Goal: Communication & Community: Answer question/provide support

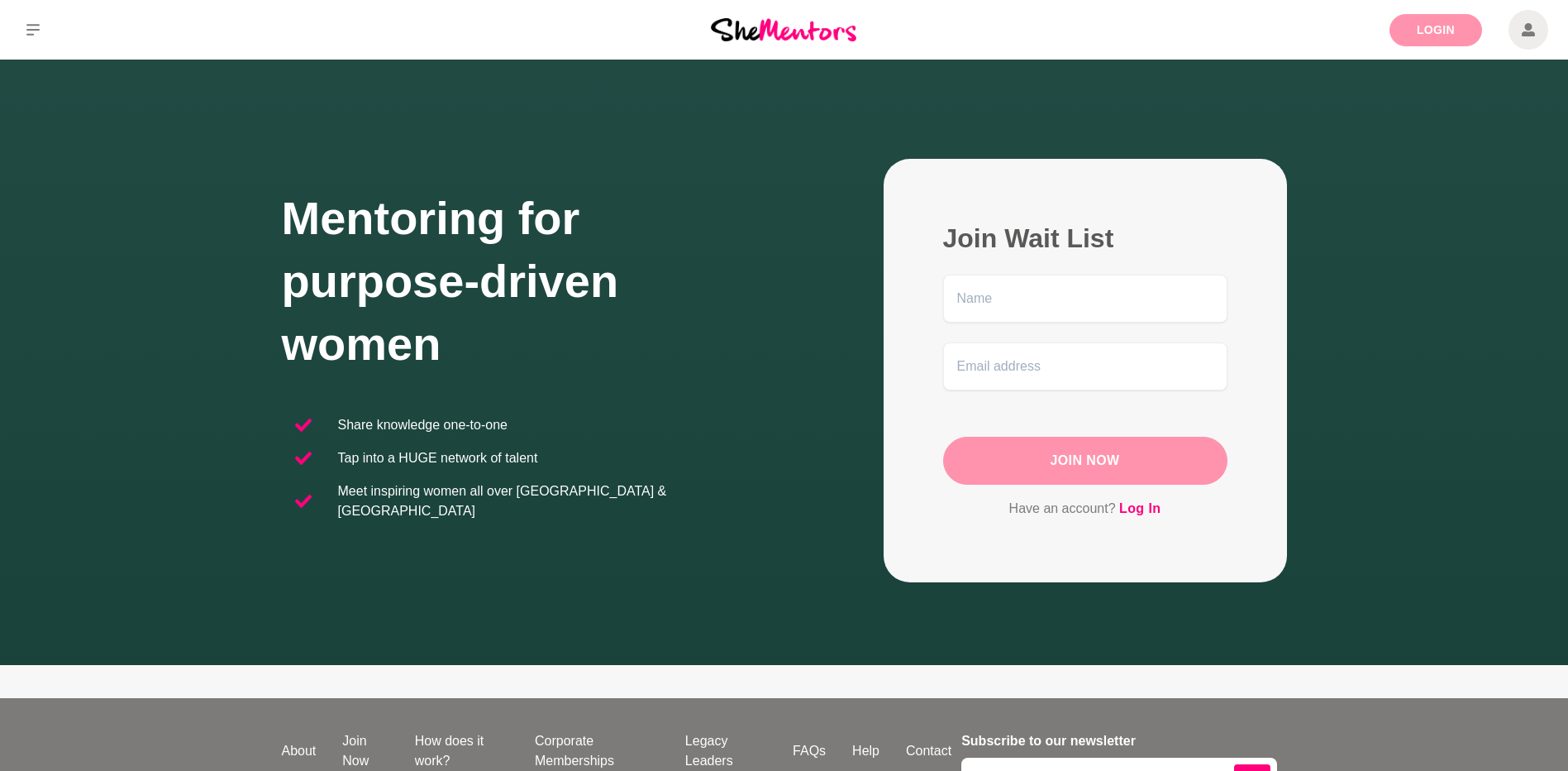
click at [1430, 25] on link "Login" at bounding box center [1435, 30] width 92 height 32
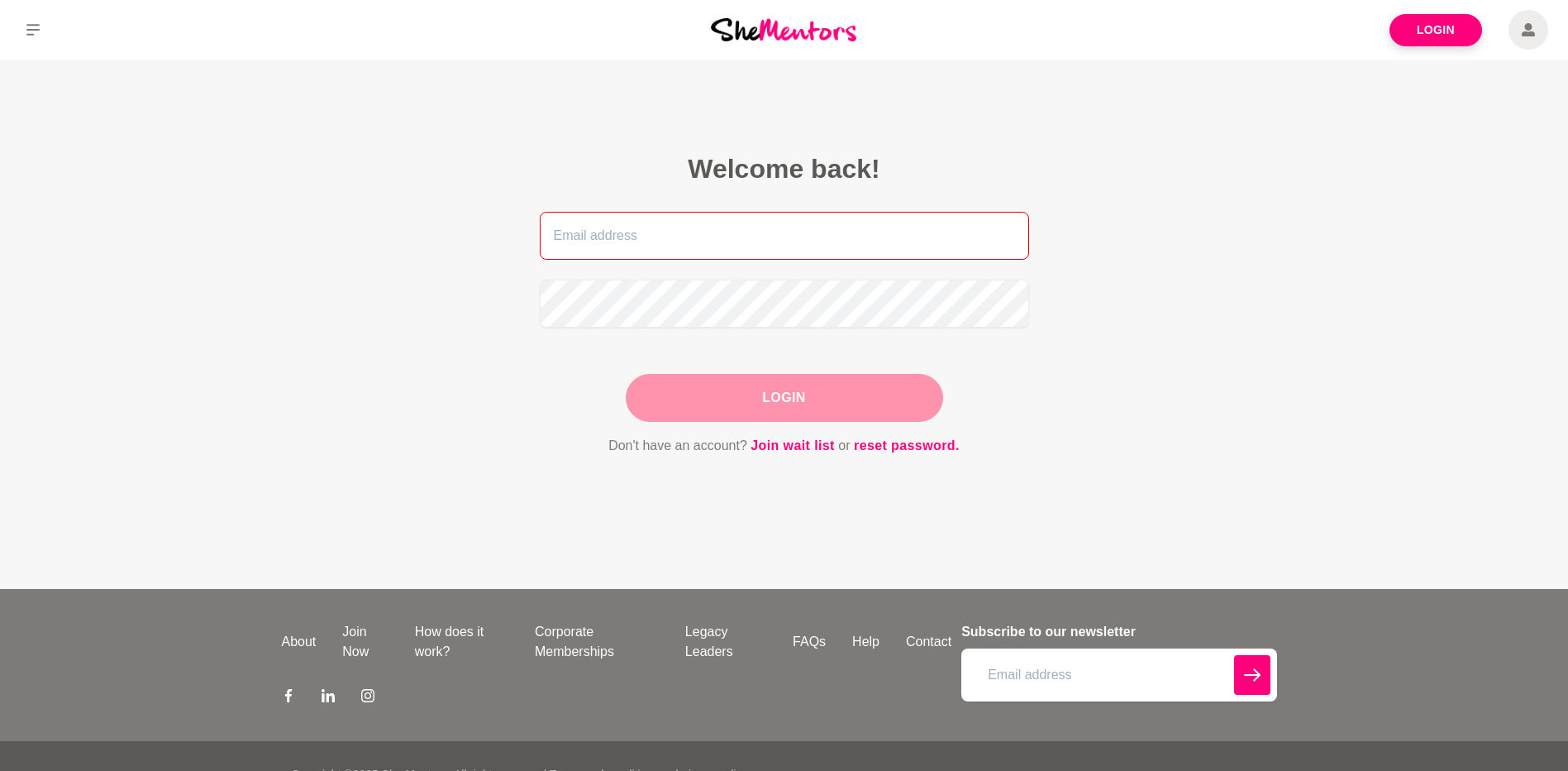
click at [605, 239] on input "email" at bounding box center [784, 235] width 490 height 48
type input "[DOMAIN_NAME][EMAIL_ADDRESS][DOMAIN_NAME]"
click at [805, 405] on button "Login" at bounding box center [784, 397] width 318 height 48
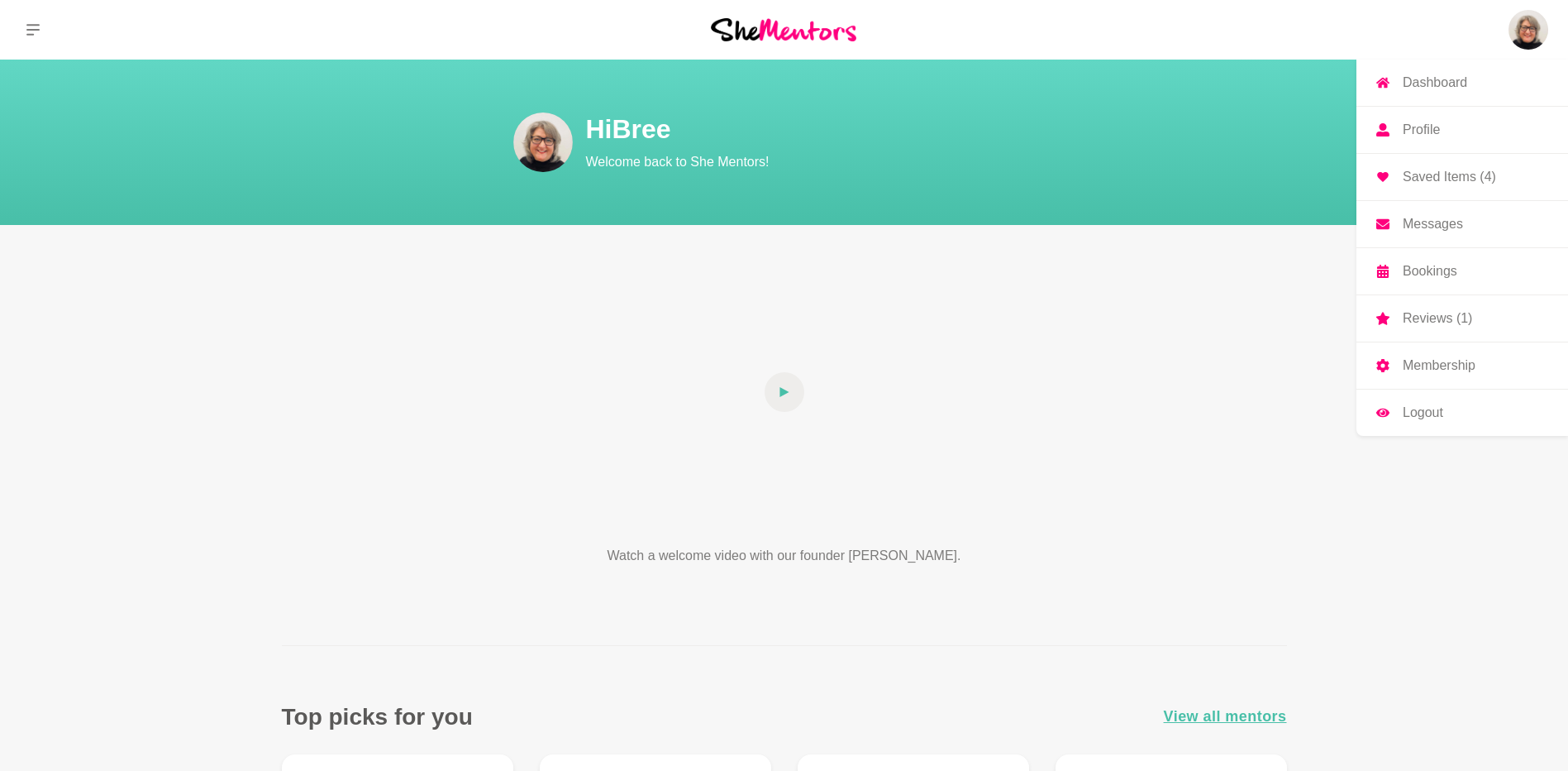
click at [1429, 225] on p "Messages" at bounding box center [1432, 224] width 61 height 13
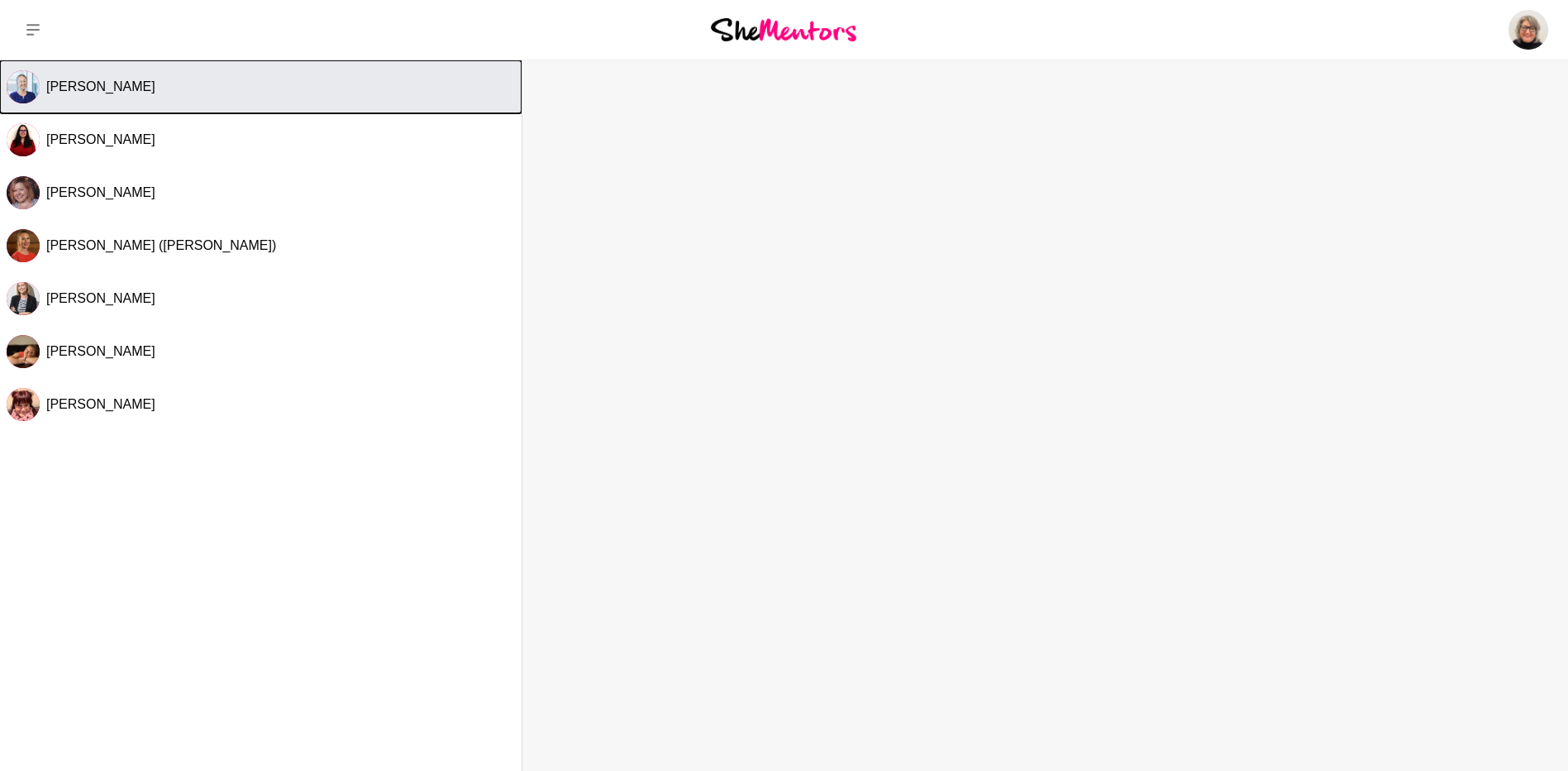
click at [101, 90] on span "[PERSON_NAME]" at bounding box center [101, 86] width 109 height 14
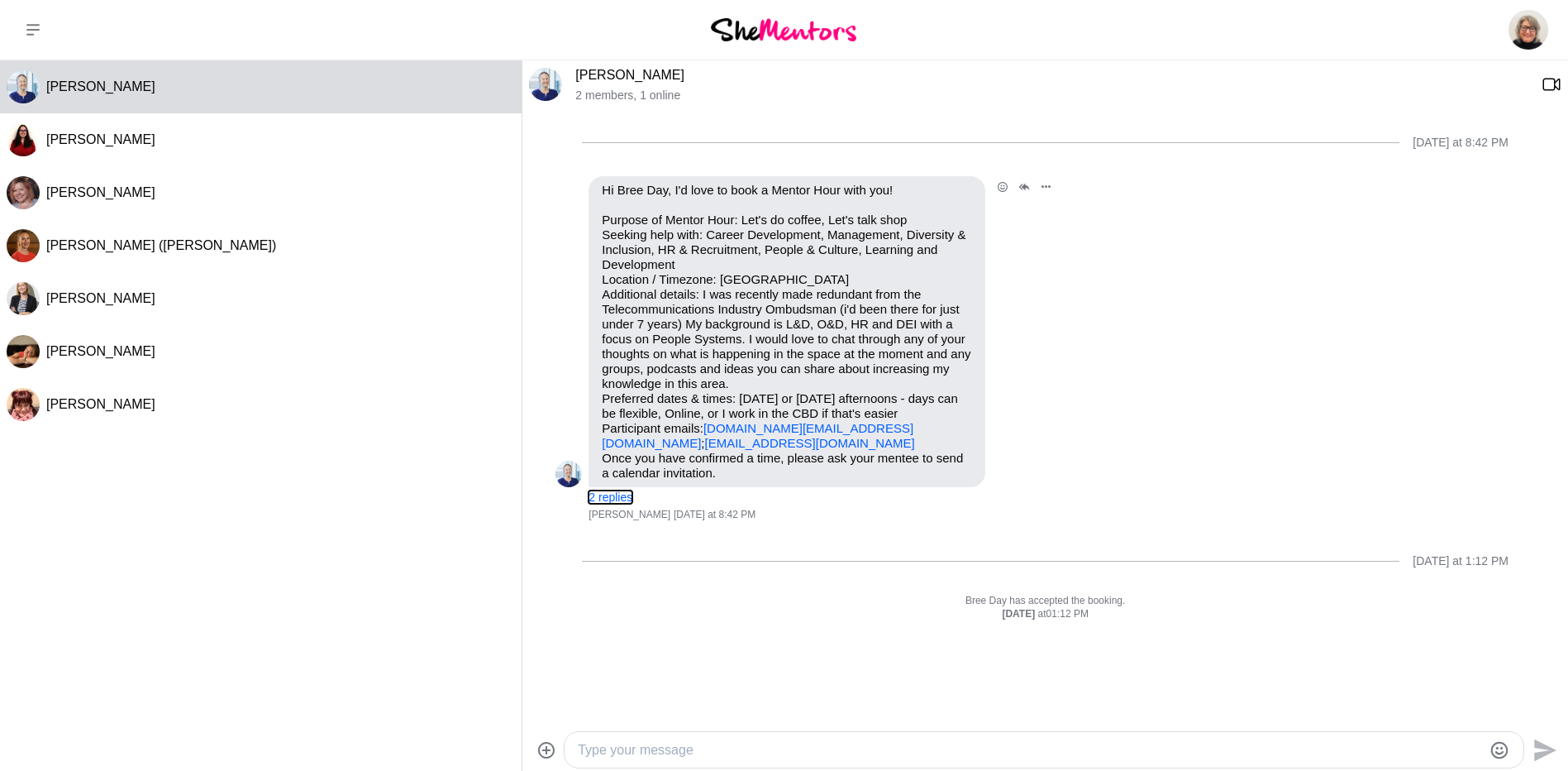
click at [607, 496] on button "2 replies" at bounding box center [611, 498] width 44 height 14
